Goal: Navigation & Orientation: Find specific page/section

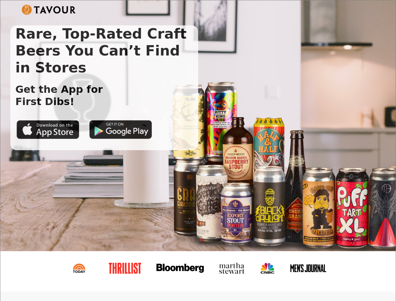
click at [49, 10] on img at bounding box center [49, 10] width 54 height 10
